Goal: Entertainment & Leisure: Consume media (video, audio)

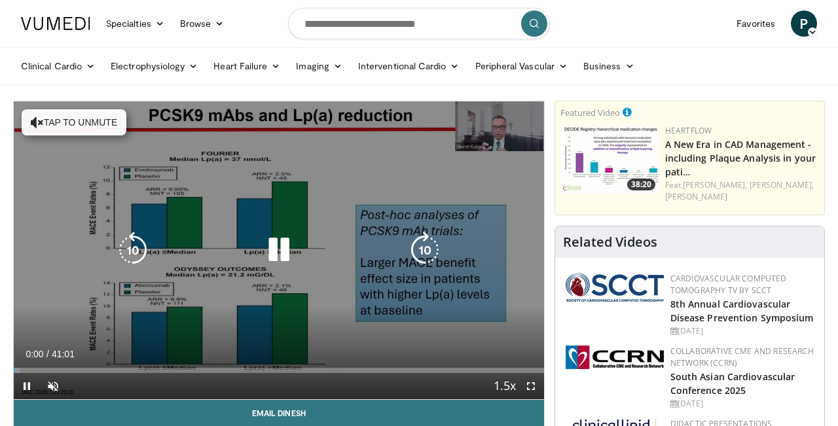
click at [69, 129] on button "Tap to unmute" at bounding box center [74, 122] width 105 height 26
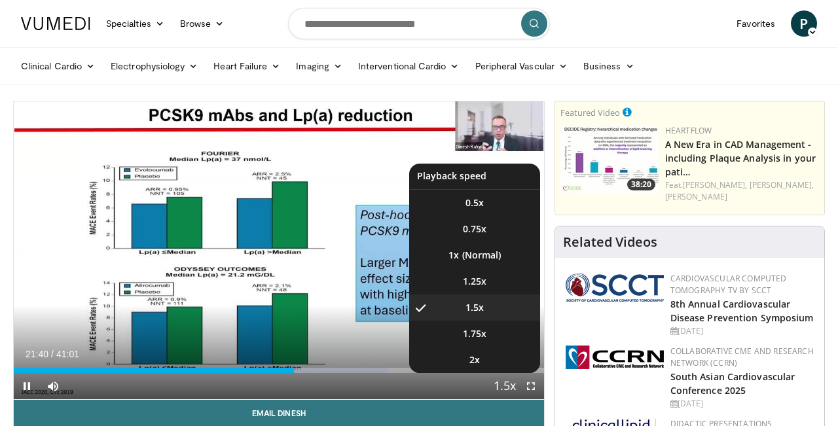
click at [497, 388] on span "Video Player" at bounding box center [505, 387] width 18 height 26
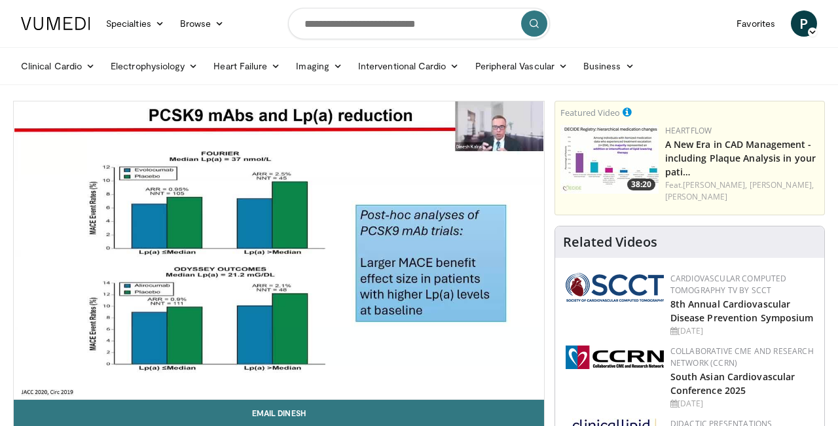
click at [497, 388] on div "10 seconds Tap to unmute" at bounding box center [279, 251] width 531 height 298
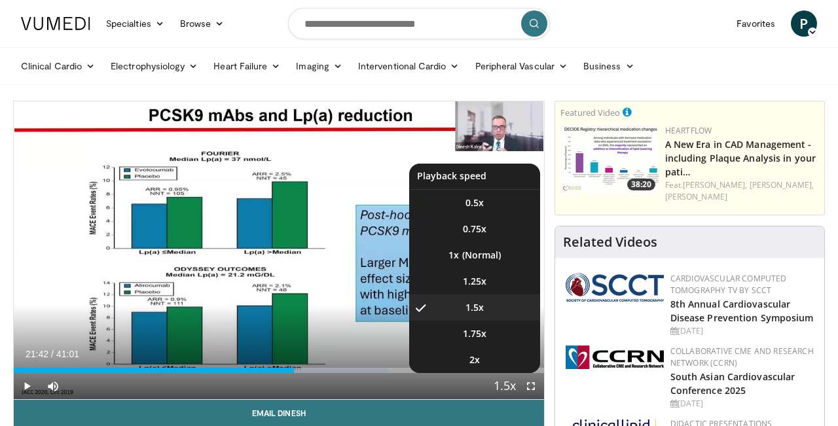
click at [501, 388] on span "Video Player" at bounding box center [505, 387] width 18 height 26
click at [491, 367] on li "2x" at bounding box center [474, 360] width 131 height 26
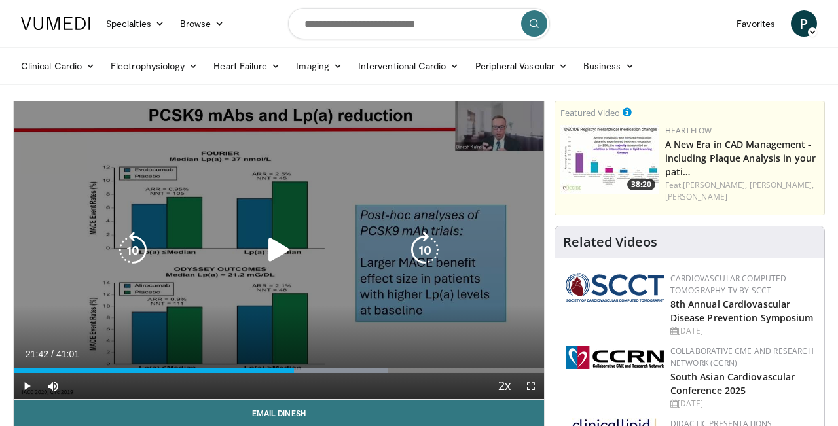
click at [304, 286] on div "10 seconds Tap to unmute" at bounding box center [279, 251] width 531 height 298
click at [356, 170] on div "10 seconds Tap to unmute" at bounding box center [279, 251] width 531 height 298
click at [255, 163] on div "10 seconds Tap to unmute" at bounding box center [279, 251] width 531 height 298
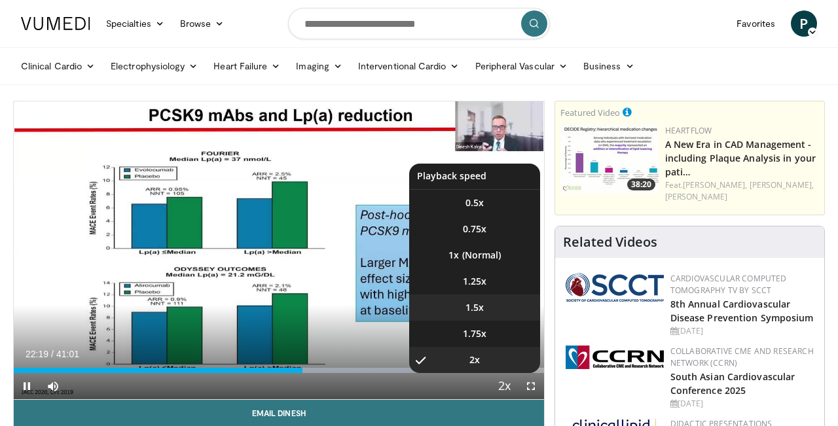
click at [486, 309] on li "1.5x" at bounding box center [474, 308] width 131 height 26
click at [487, 356] on li "2x" at bounding box center [474, 360] width 131 height 26
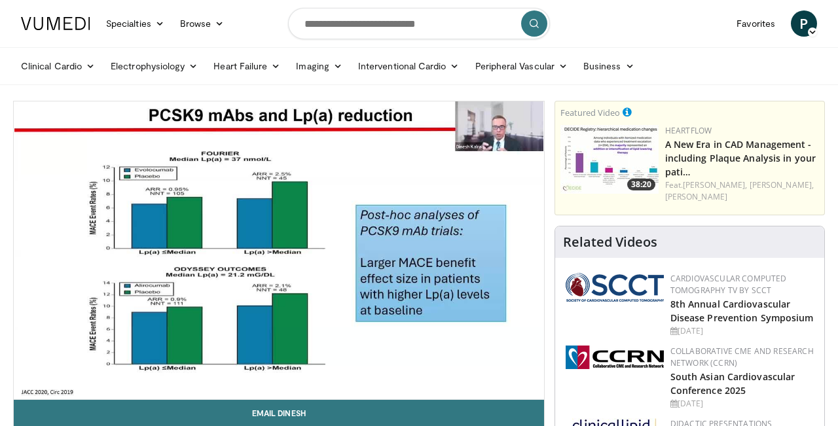
click at [504, 386] on button "Playback Rate" at bounding box center [505, 386] width 26 height 26
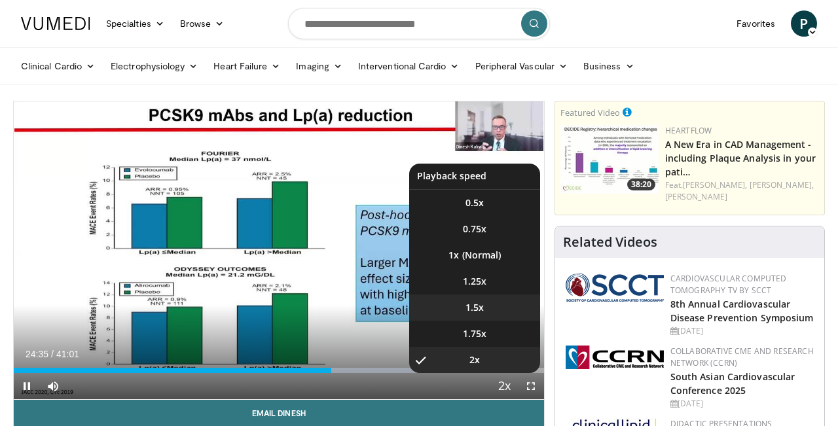
click at [493, 304] on li "1.5x" at bounding box center [474, 308] width 131 height 26
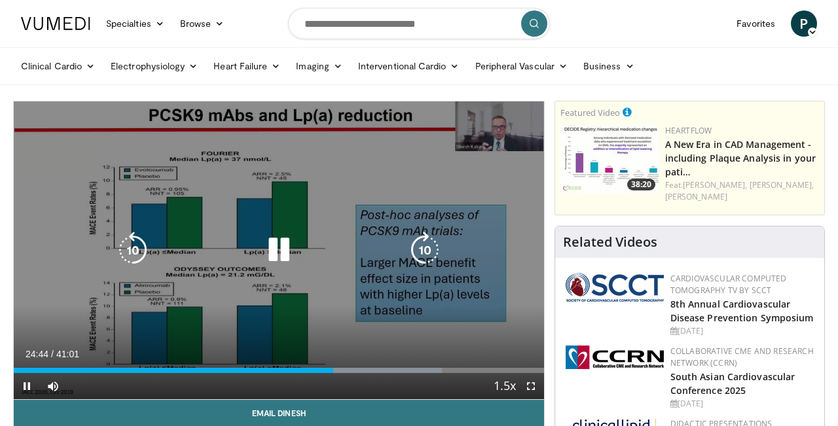
click at [467, 316] on div "50 seconds Tap to unmute" at bounding box center [279, 251] width 531 height 298
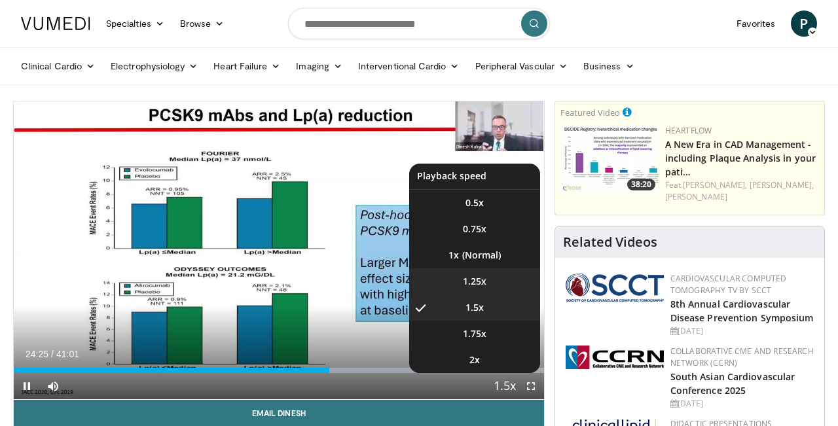
click at [497, 285] on li "1.25x" at bounding box center [474, 282] width 131 height 26
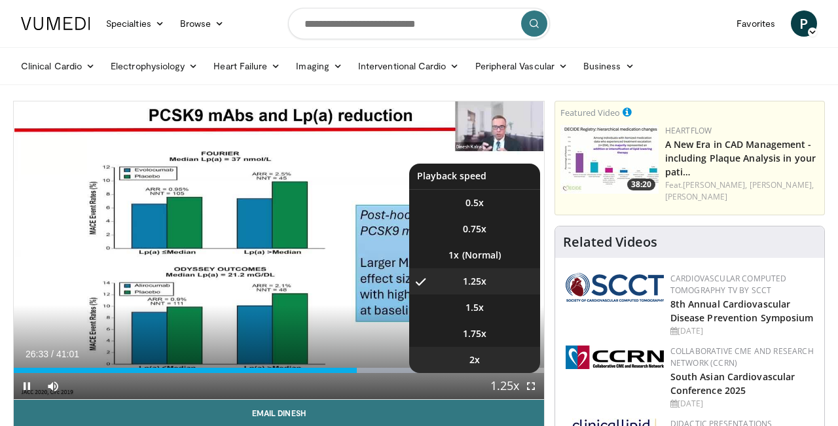
click at [481, 359] on li "2x" at bounding box center [474, 360] width 131 height 26
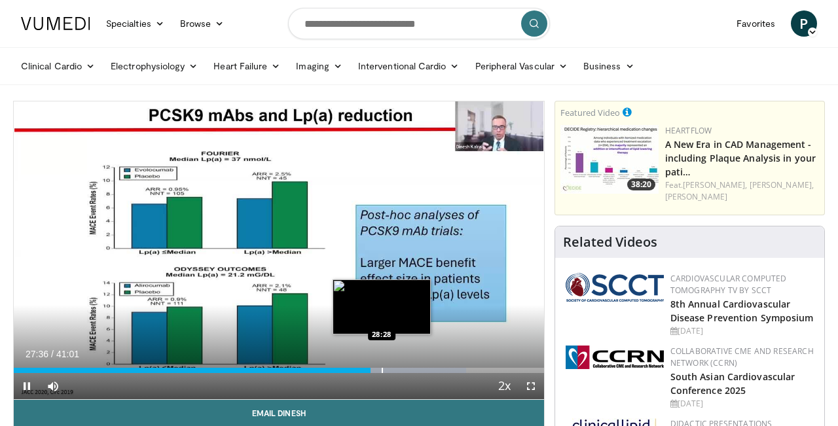
click at [382, 371] on div "Progress Bar" at bounding box center [382, 370] width 1 height 5
click at [395, 371] on div "Progress Bar" at bounding box center [394, 370] width 1 height 5
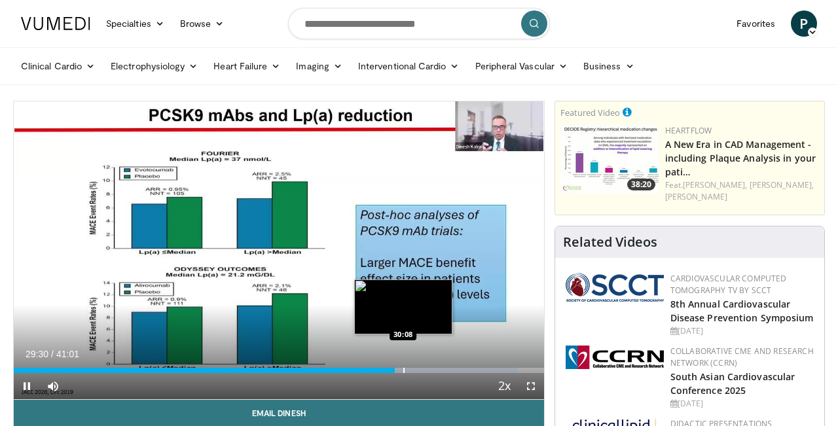
click at [404, 370] on div "Progress Bar" at bounding box center [404, 370] width 1 height 5
click at [409, 370] on div "Progress Bar" at bounding box center [409, 370] width 1 height 5
click at [416, 369] on div "Progress Bar" at bounding box center [415, 370] width 1 height 5
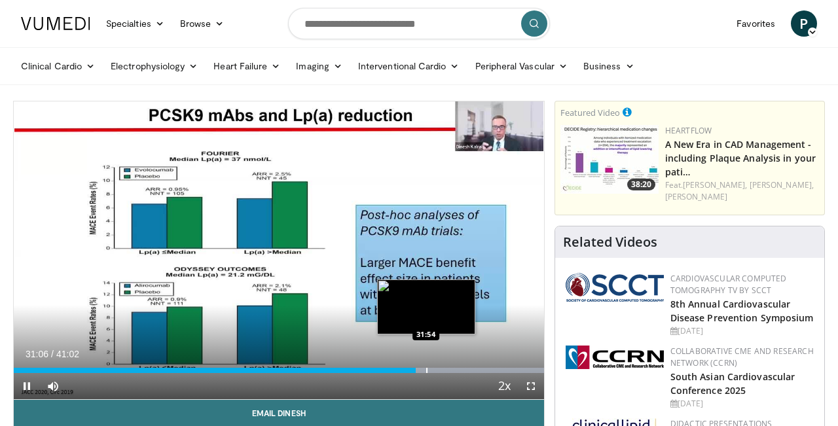
click at [426, 368] on div "Progress Bar" at bounding box center [426, 370] width 1 height 5
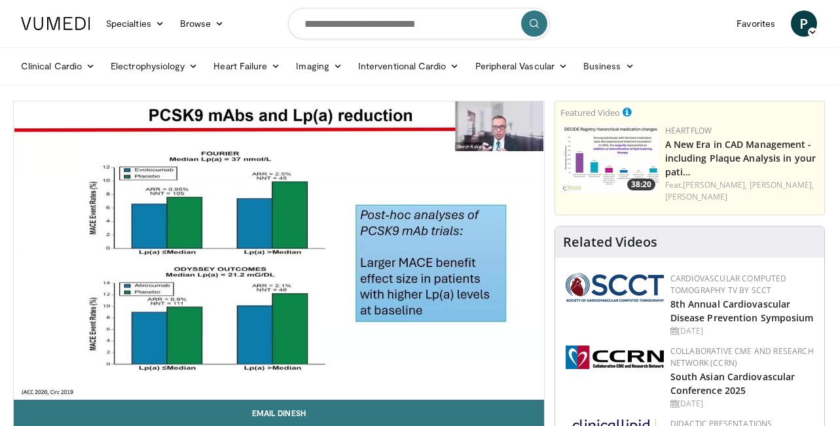
click at [434, 367] on div "30 seconds Tap to unmute" at bounding box center [279, 251] width 531 height 298
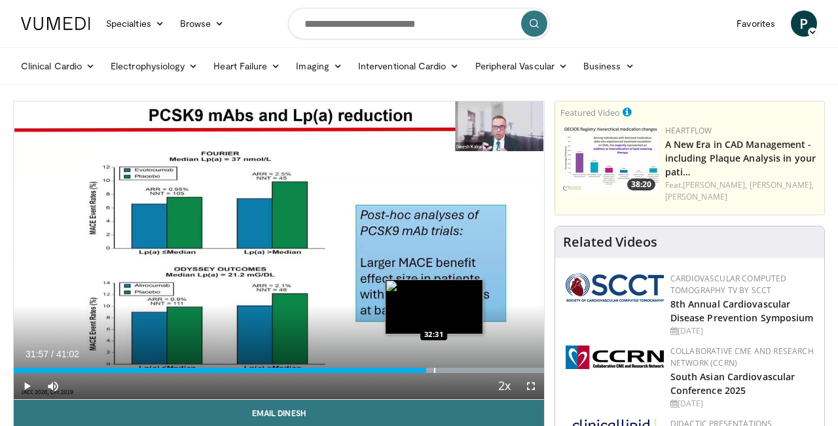
click at [434, 368] on div "Progress Bar" at bounding box center [434, 370] width 1 height 5
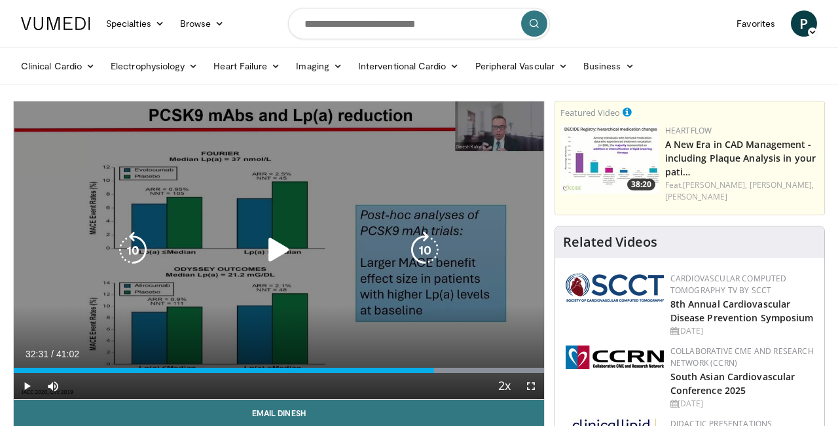
click at [417, 329] on div "30 seconds Tap to unmute" at bounding box center [279, 251] width 531 height 298
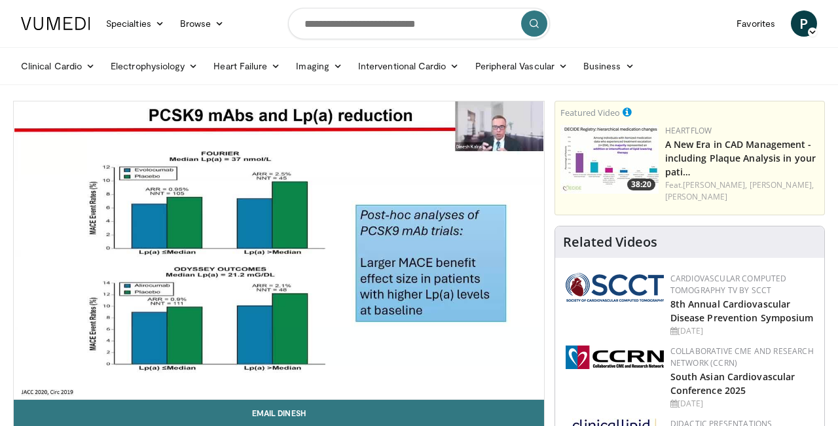
click at [447, 367] on div "30 seconds Tap to unmute" at bounding box center [279, 251] width 531 height 298
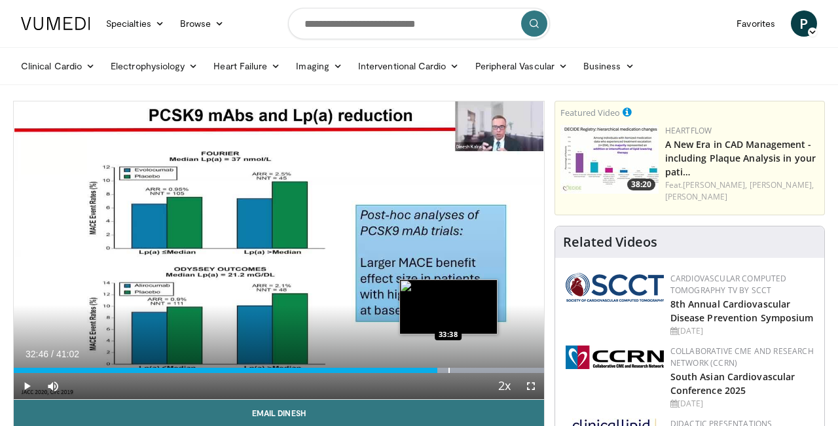
click at [449, 368] on div "Progress Bar" at bounding box center [449, 370] width 1 height 5
click at [464, 369] on div "Progress Bar" at bounding box center [470, 370] width 147 height 5
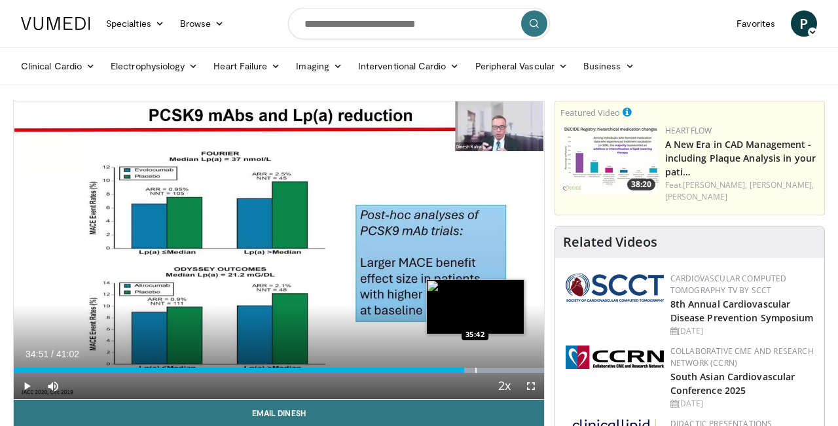
click at [476, 367] on div "Loaded : 99.99% 34:51 35:42" at bounding box center [279, 367] width 531 height 12
click at [488, 369] on div "Progress Bar" at bounding box center [488, 370] width 1 height 5
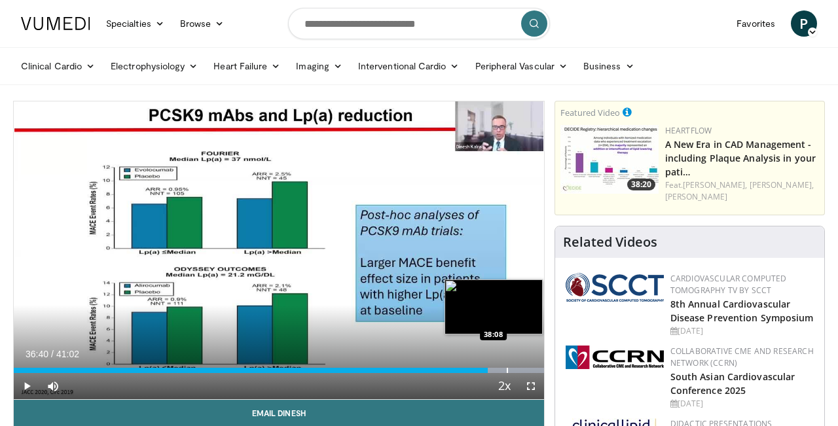
click at [507, 368] on div "Progress Bar" at bounding box center [507, 370] width 1 height 5
click at [516, 364] on div "Loaded : 99.99% 38:08 38:45" at bounding box center [279, 367] width 531 height 12
click at [522, 365] on div "Loaded : 99.99% 38:51 39:18" at bounding box center [279, 367] width 531 height 12
click at [529, 368] on div "Progress Bar" at bounding box center [529, 370] width 1 height 5
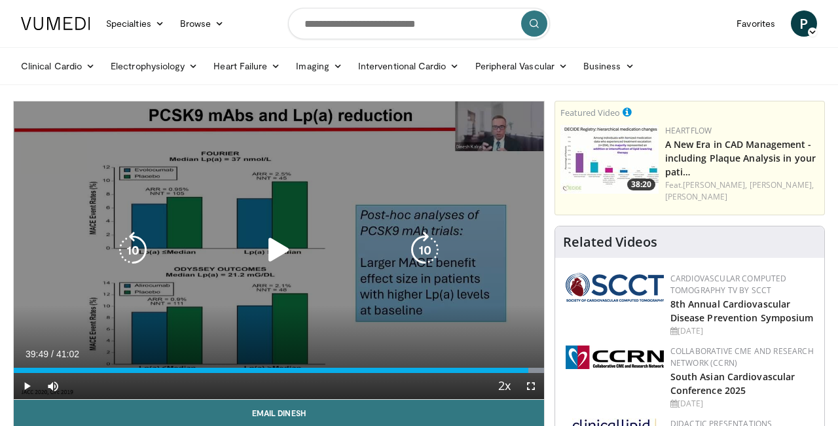
click at [343, 316] on div "30 seconds Tap to unmute" at bounding box center [279, 251] width 531 height 298
